Goal: Information Seeking & Learning: Learn about a topic

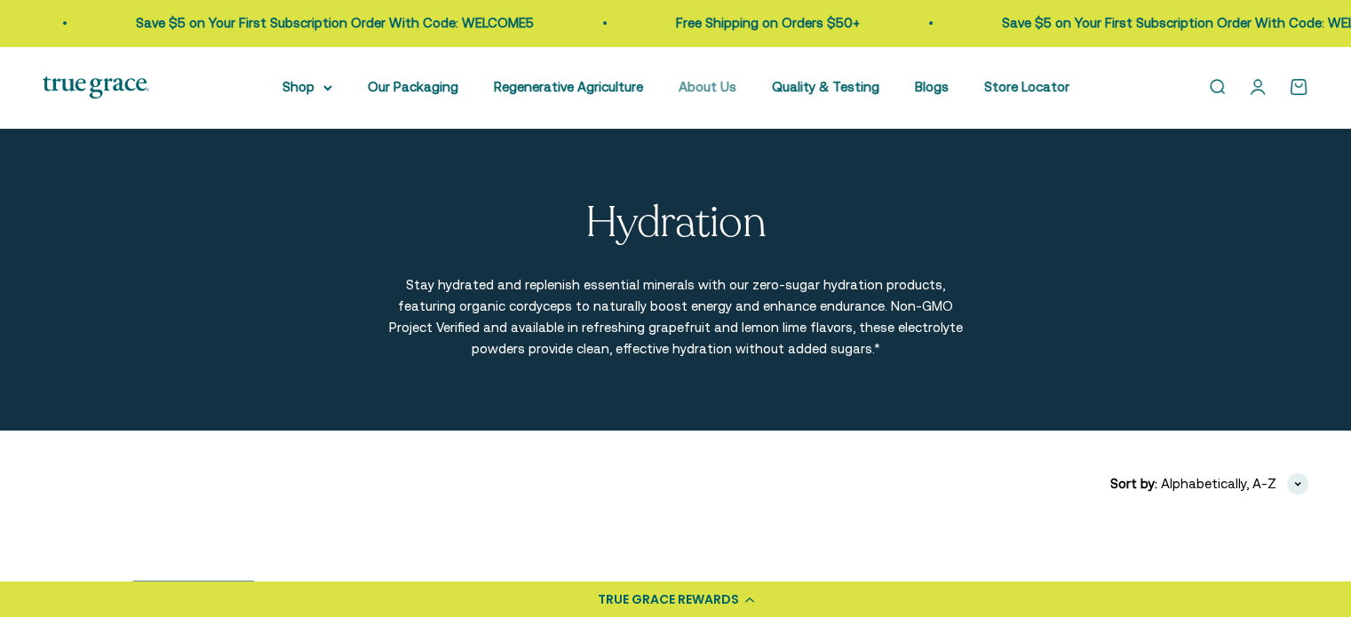
click at [717, 89] on link "About Us" at bounding box center [707, 86] width 58 height 15
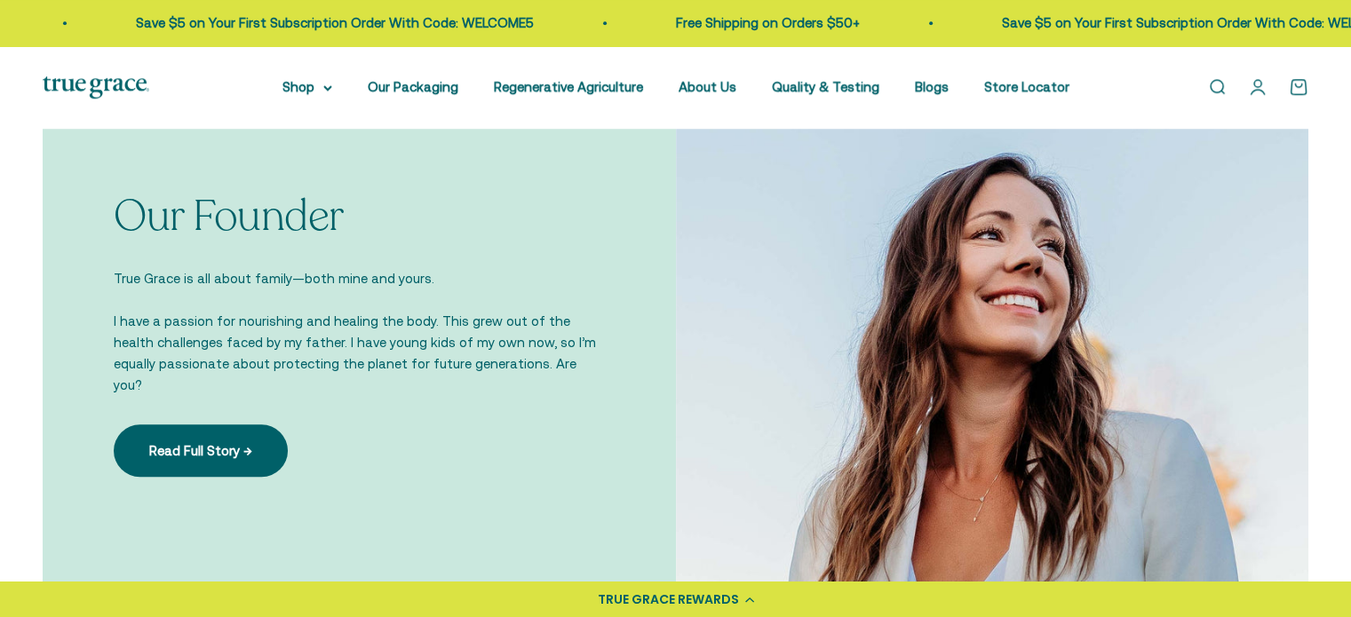
scroll to position [1267, 0]
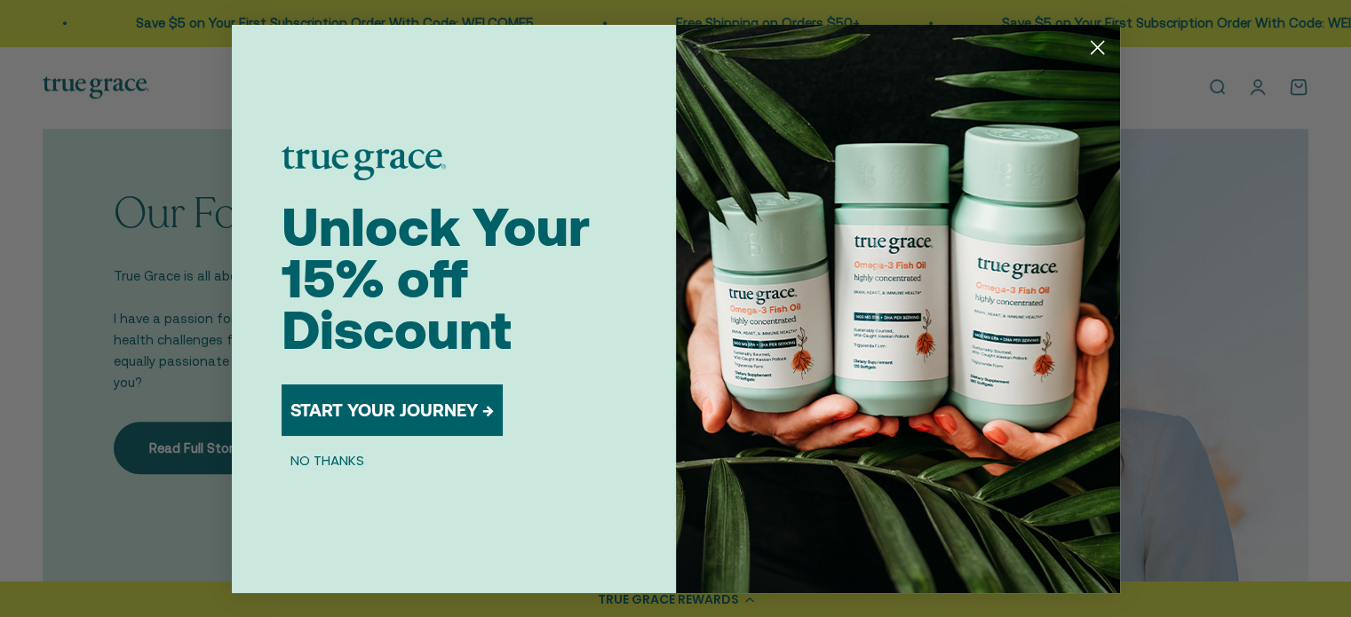
click at [1093, 44] on icon "Close dialog" at bounding box center [1096, 47] width 12 height 12
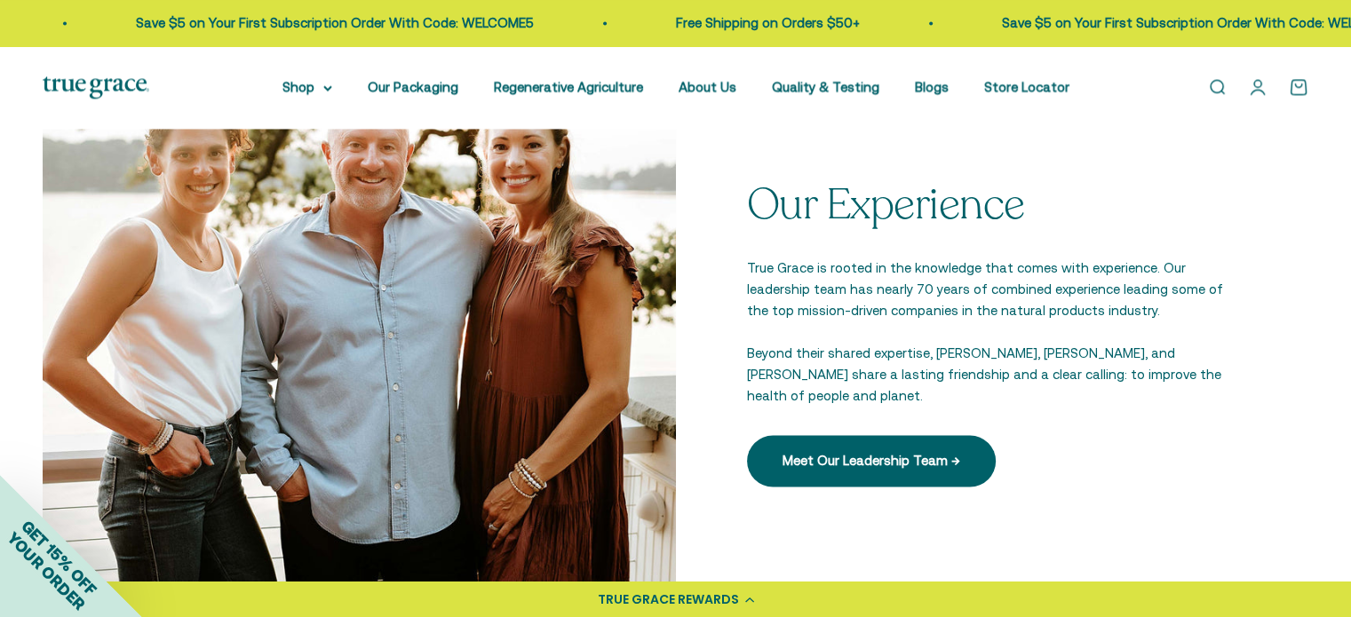
scroll to position [2542, 0]
click at [1009, 83] on link "Store Locator" at bounding box center [1026, 86] width 85 height 15
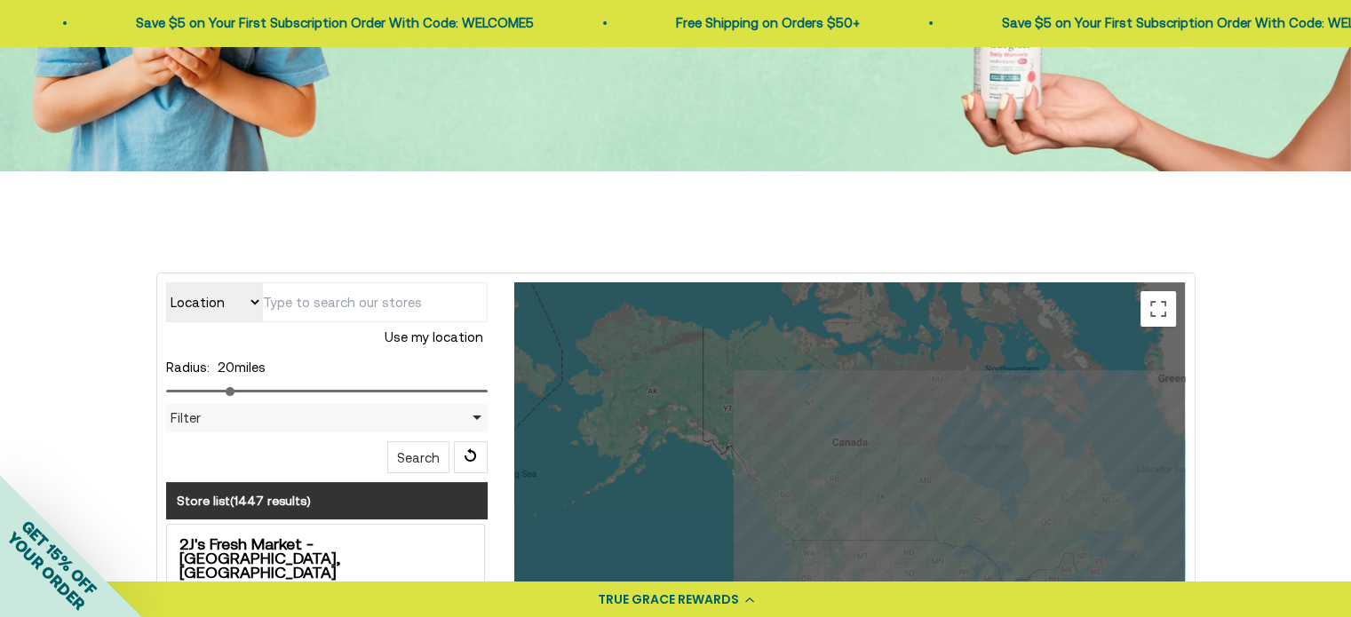
scroll to position [412, 0]
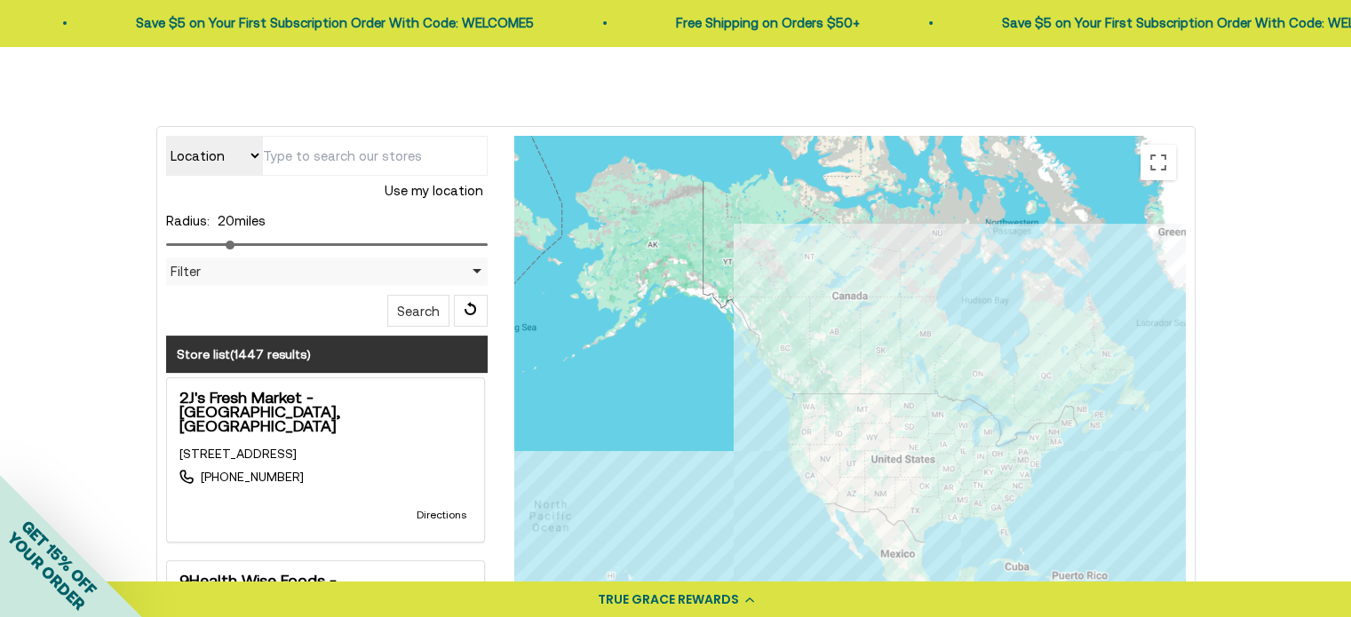
click at [327, 159] on input "text" at bounding box center [375, 156] width 226 height 40
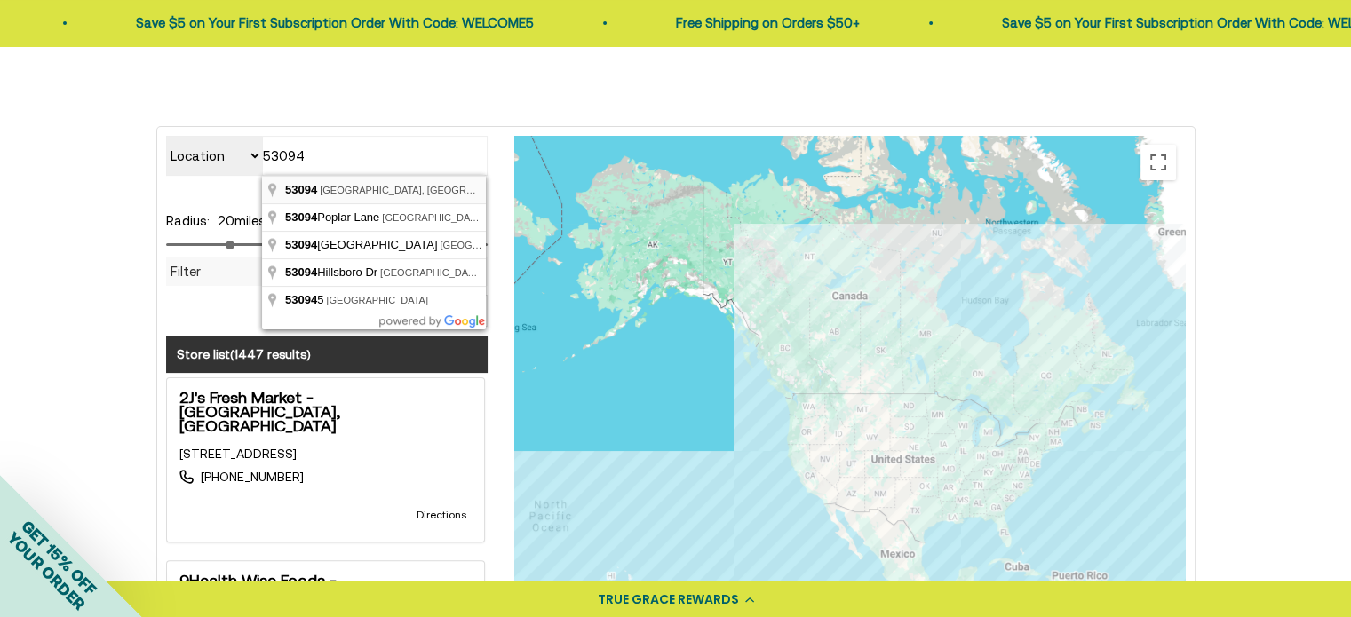
type input "Watertown, WI 53094, USA"
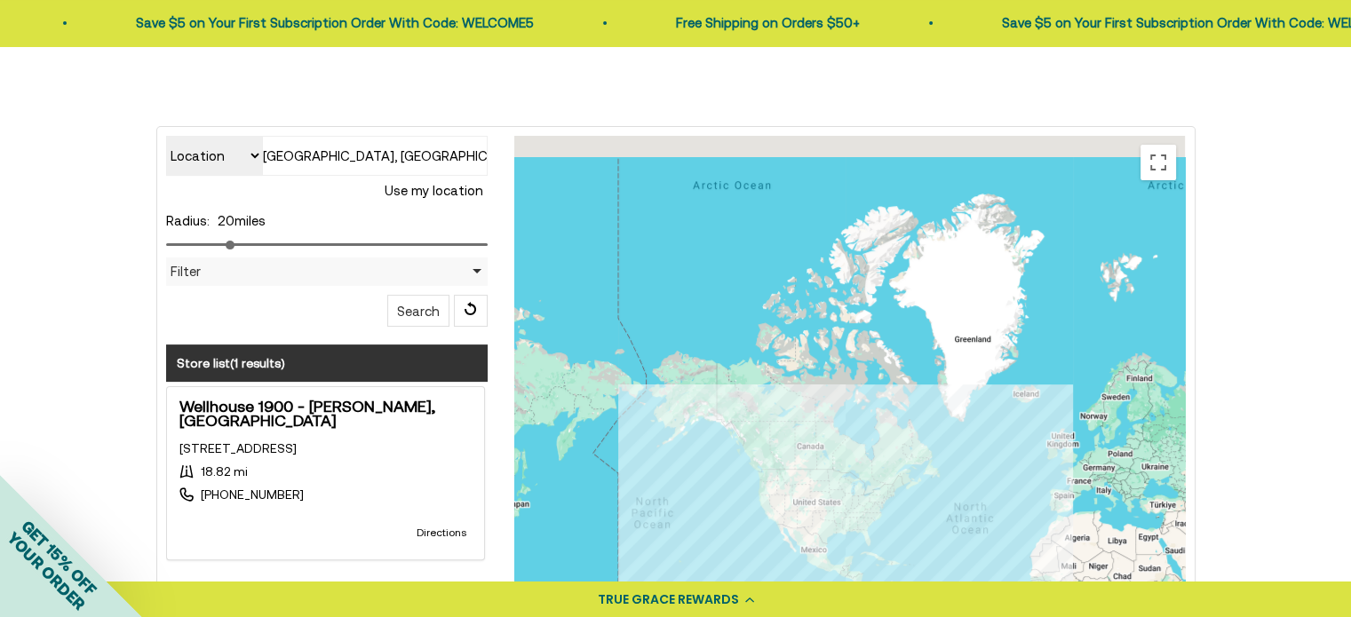
scroll to position [0, 0]
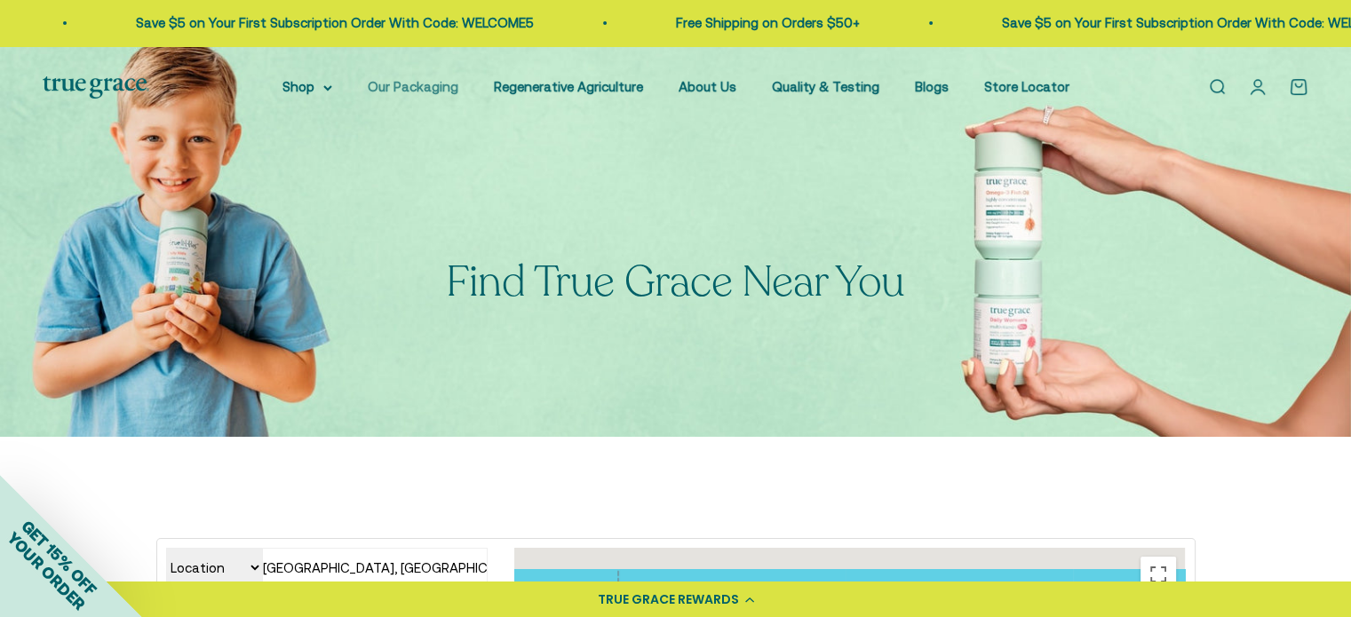
click at [405, 85] on link "Our Packaging" at bounding box center [413, 86] width 91 height 15
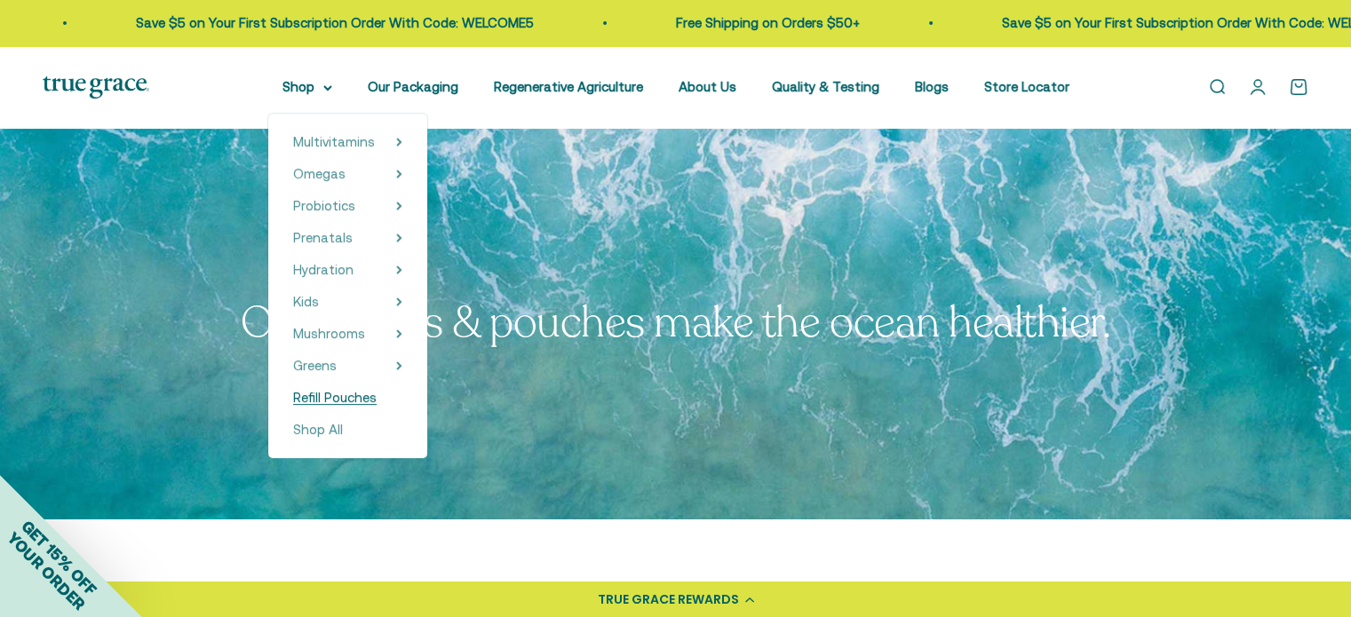
click at [361, 403] on span "Refill Pouches" at bounding box center [334, 397] width 83 height 15
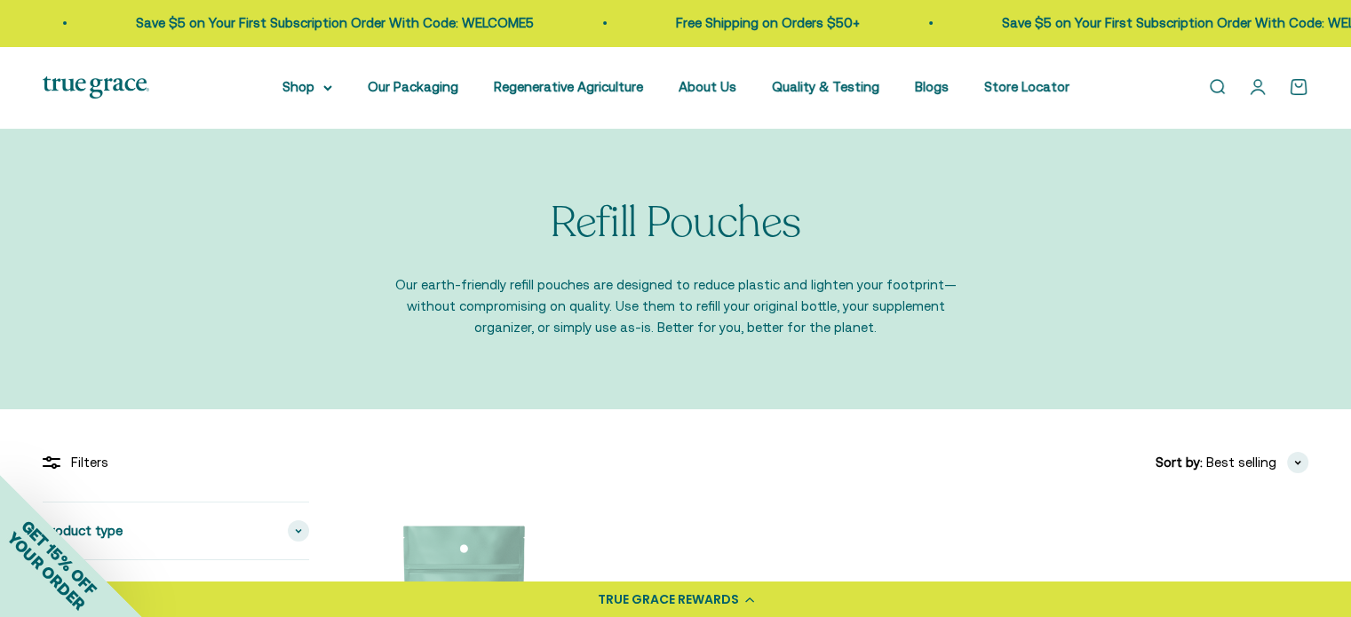
drag, startPoint x: 1028, startPoint y: 276, endPoint x: 965, endPoint y: 205, distance: 95.0
click at [965, 205] on div "Refill Pouches Our earth-friendly refill pouches are designed to reduce plastic…" at bounding box center [675, 269] width 1265 height 139
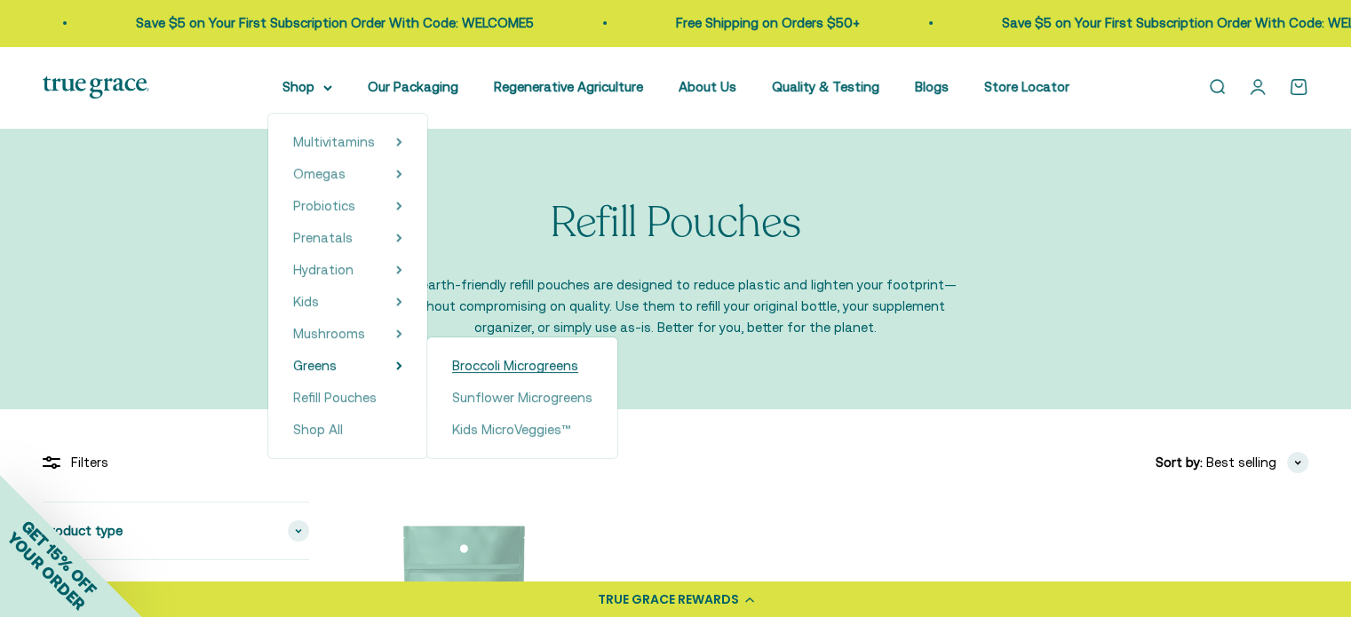
click at [512, 370] on span "Broccoli Microgreens" at bounding box center [515, 365] width 126 height 15
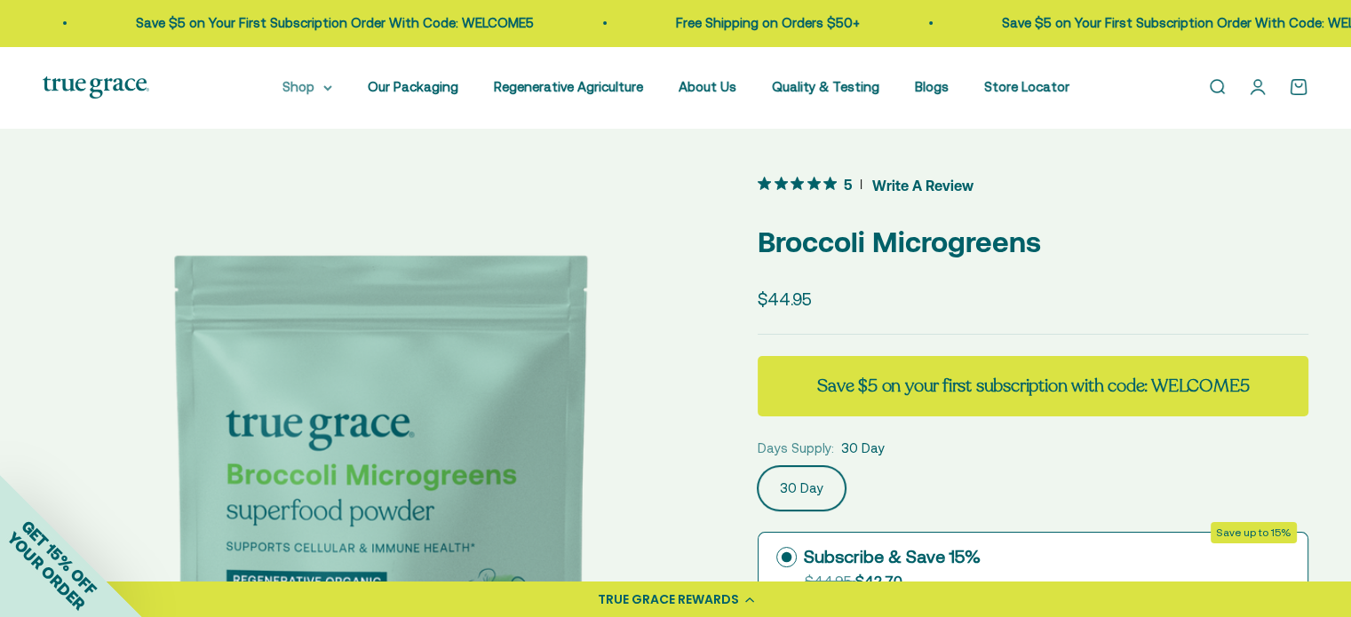
click at [331, 89] on icon at bounding box center [327, 88] width 7 height 4
